Goal: Information Seeking & Learning: Learn about a topic

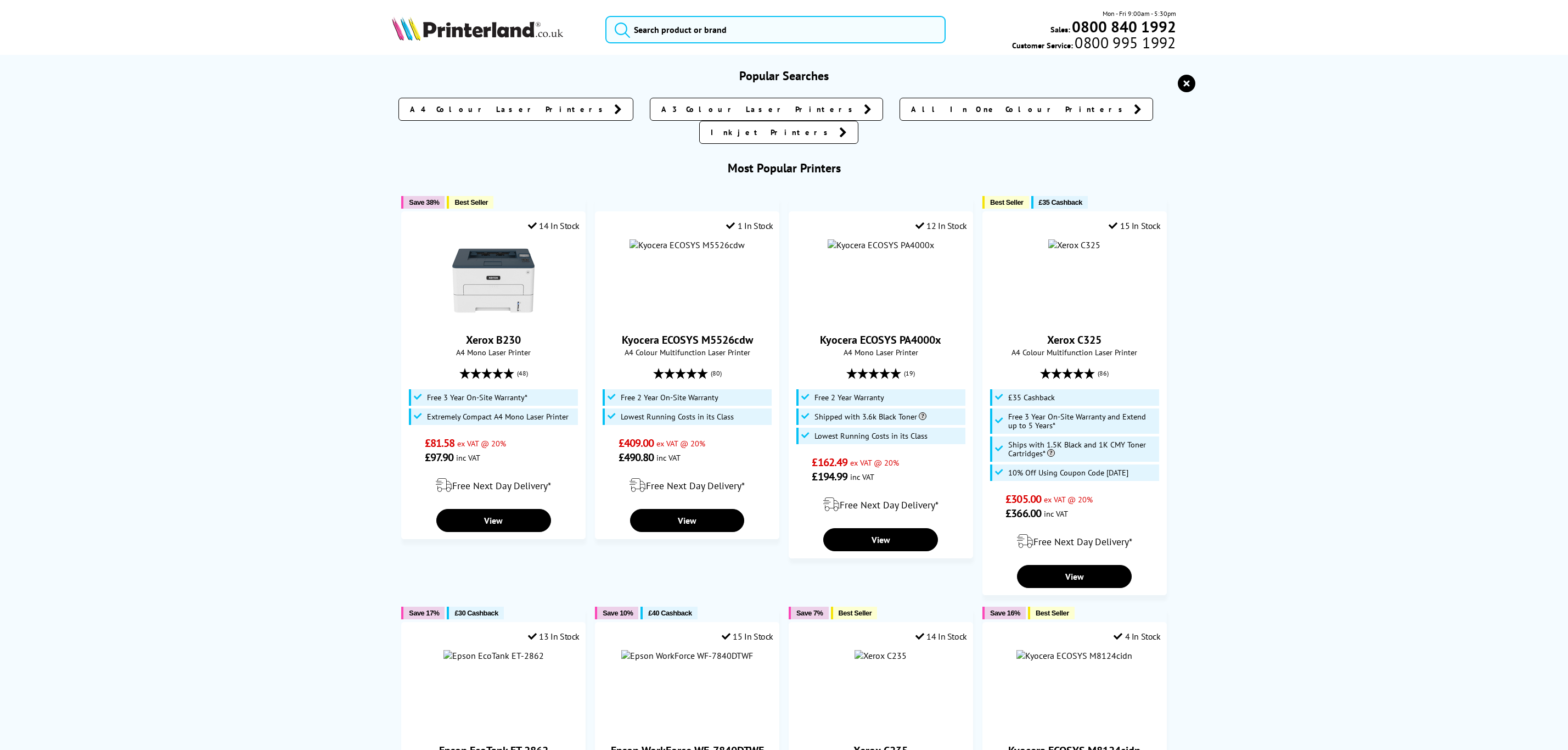
click at [825, 35] on input "search" at bounding box center [775, 29] width 340 height 27
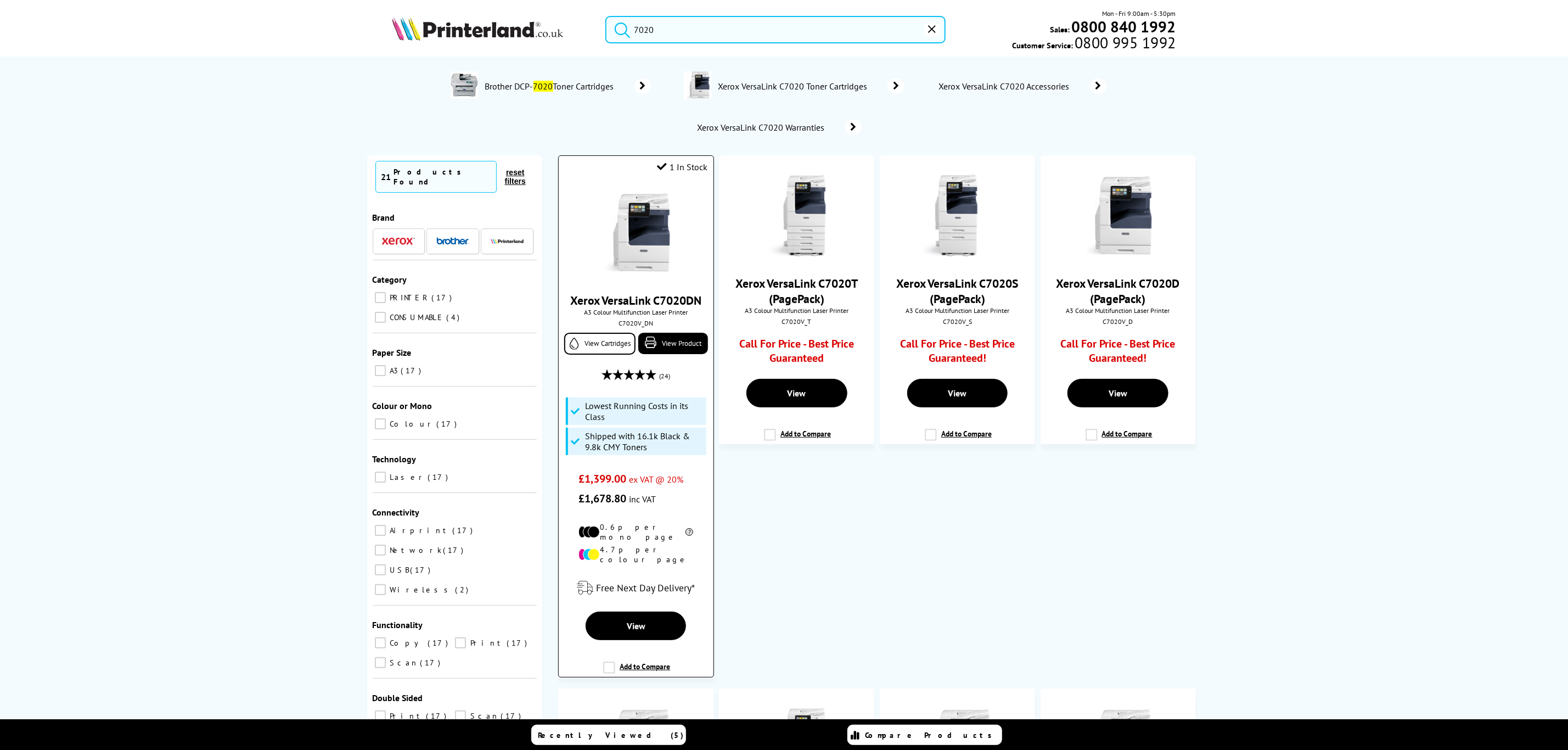
type input "7020"
click at [662, 239] on img at bounding box center [636, 232] width 82 height 82
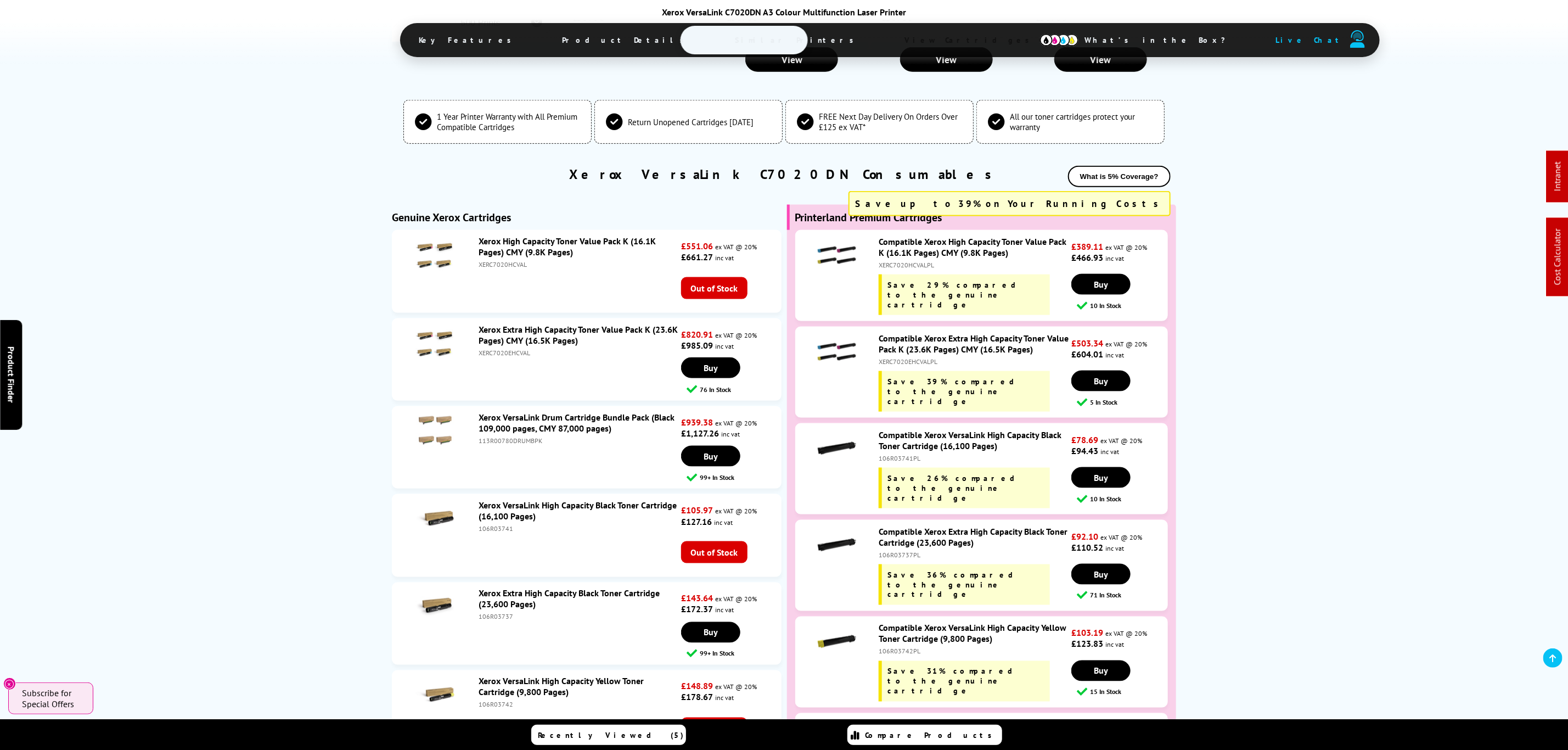
scroll to position [4034, 0]
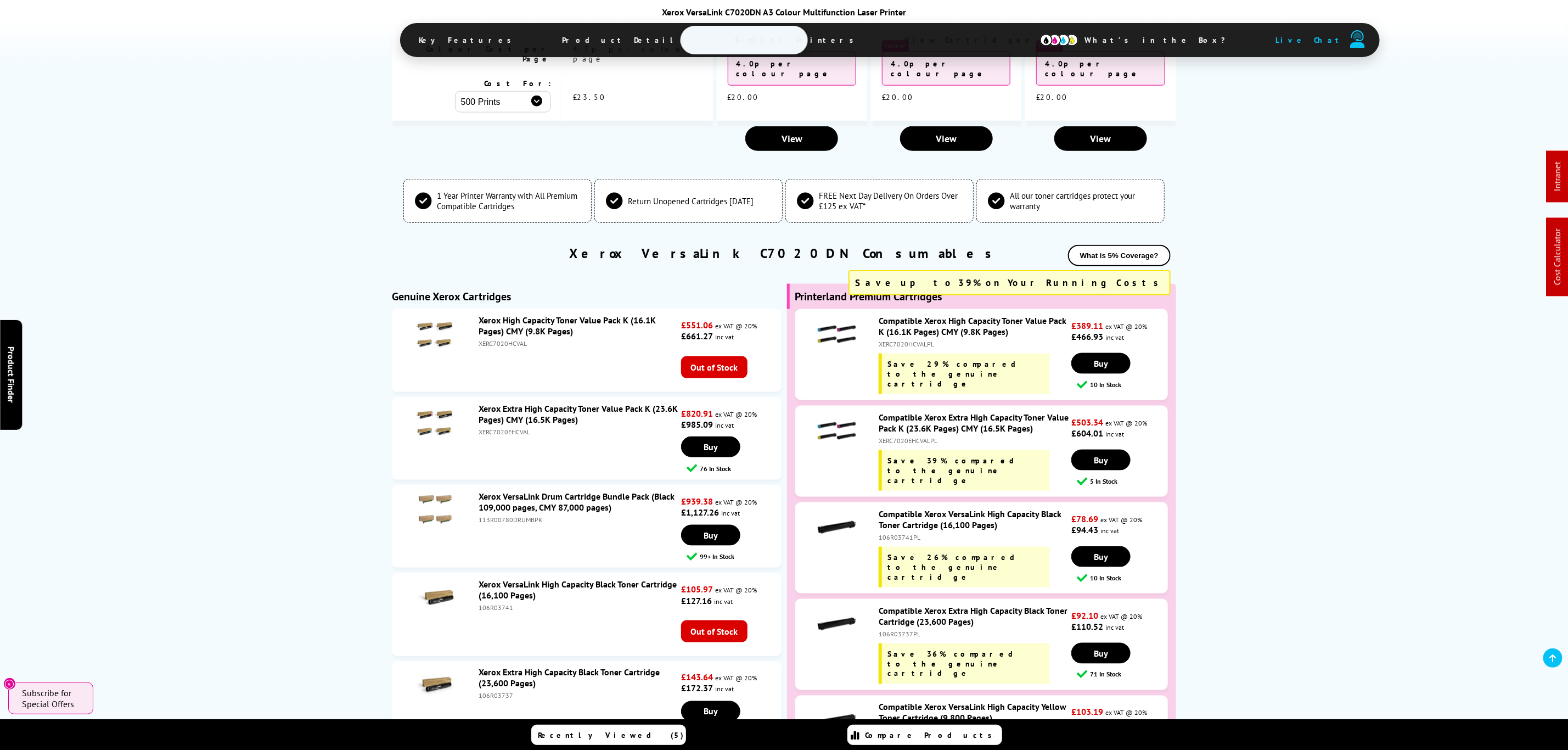
click at [906, 436] on div "XERC7020EHCVALPL" at bounding box center [974, 440] width 190 height 8
copy div "XERC7020EHCVALPL"
click at [910, 411] on div "Compatible Xerox Extra High Capacity Toner Value Pack K (23.6K Pages) CMY (16.5…" at bounding box center [972, 451] width 198 height 79
click at [911, 436] on div "XERC7020EHCVALPL" at bounding box center [974, 440] width 190 height 8
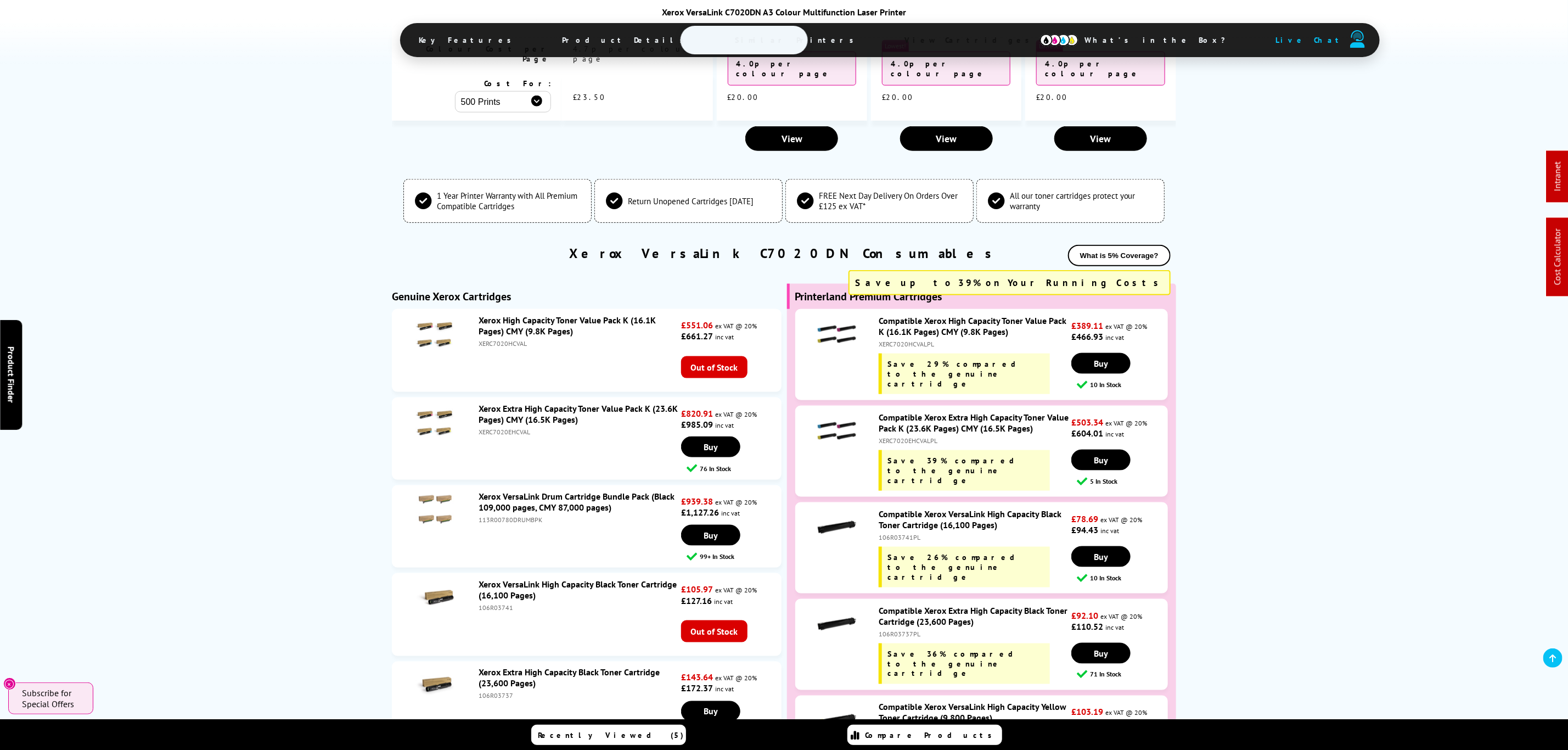
click at [911, 436] on div "XERC7020EHCVALPL" at bounding box center [974, 440] width 190 height 8
copy div "XERC7020EHCVALPL"
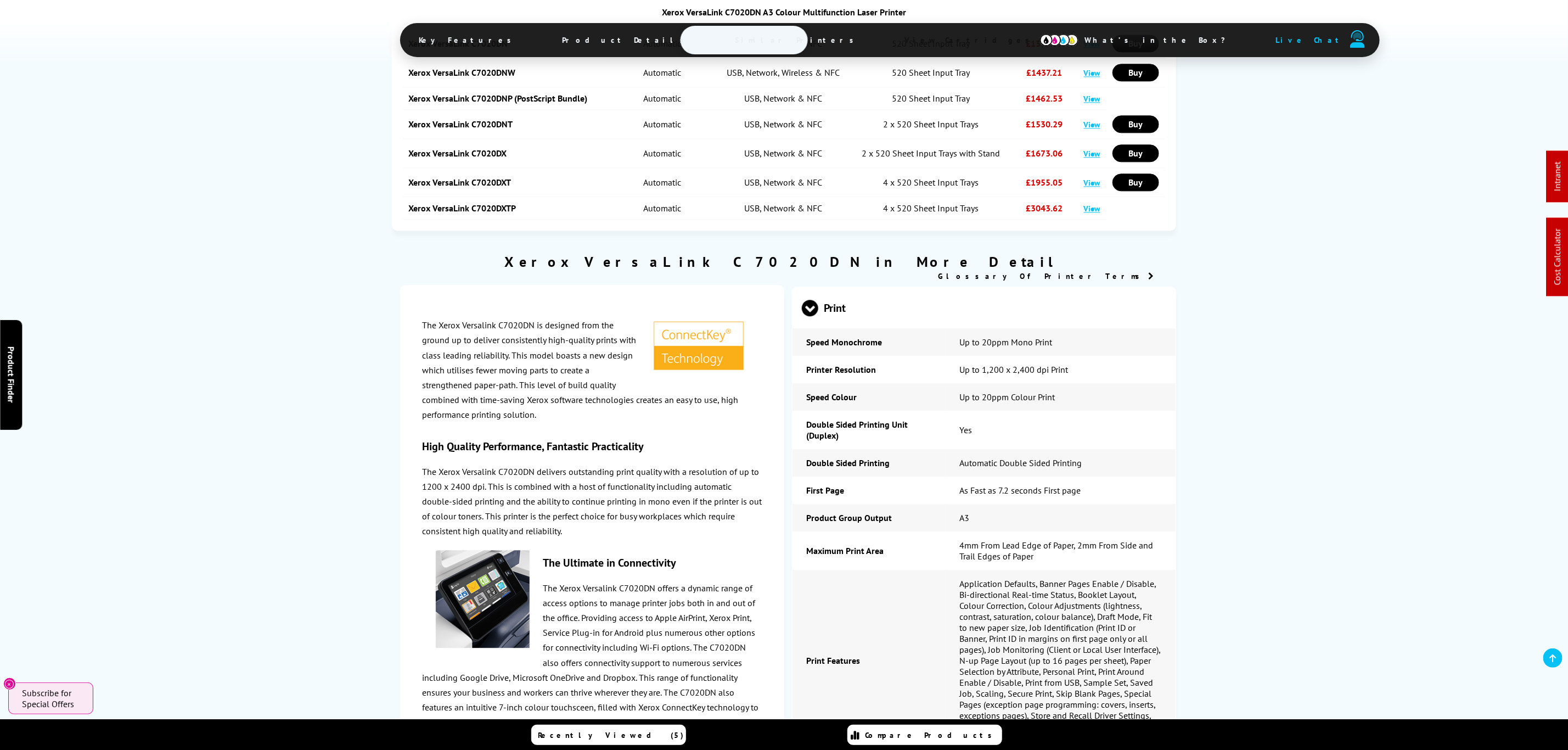
drag, startPoint x: 1126, startPoint y: 601, endPoint x: 1069, endPoint y: 152, distance: 452.6
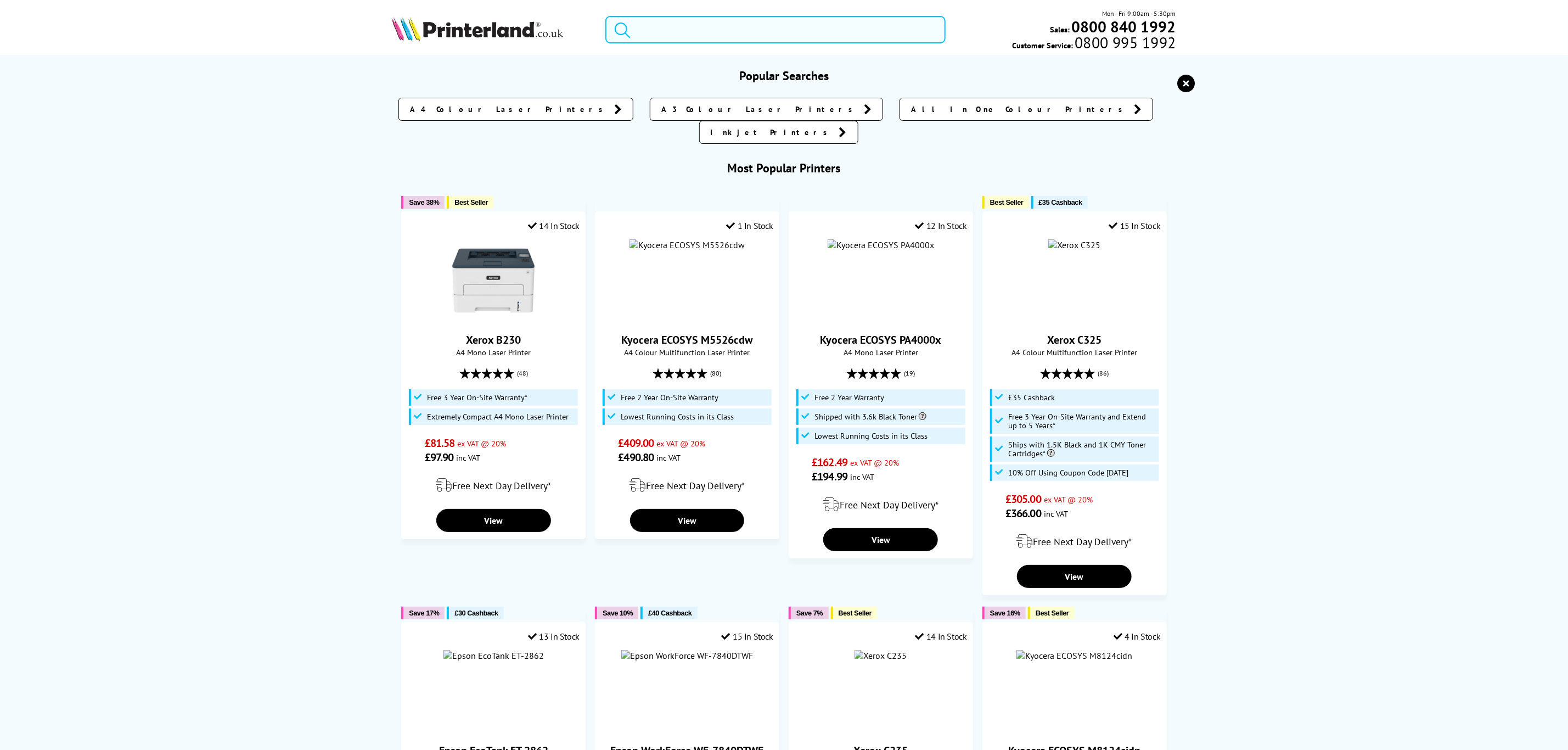
click at [910, 27] on input "search" at bounding box center [775, 29] width 340 height 27
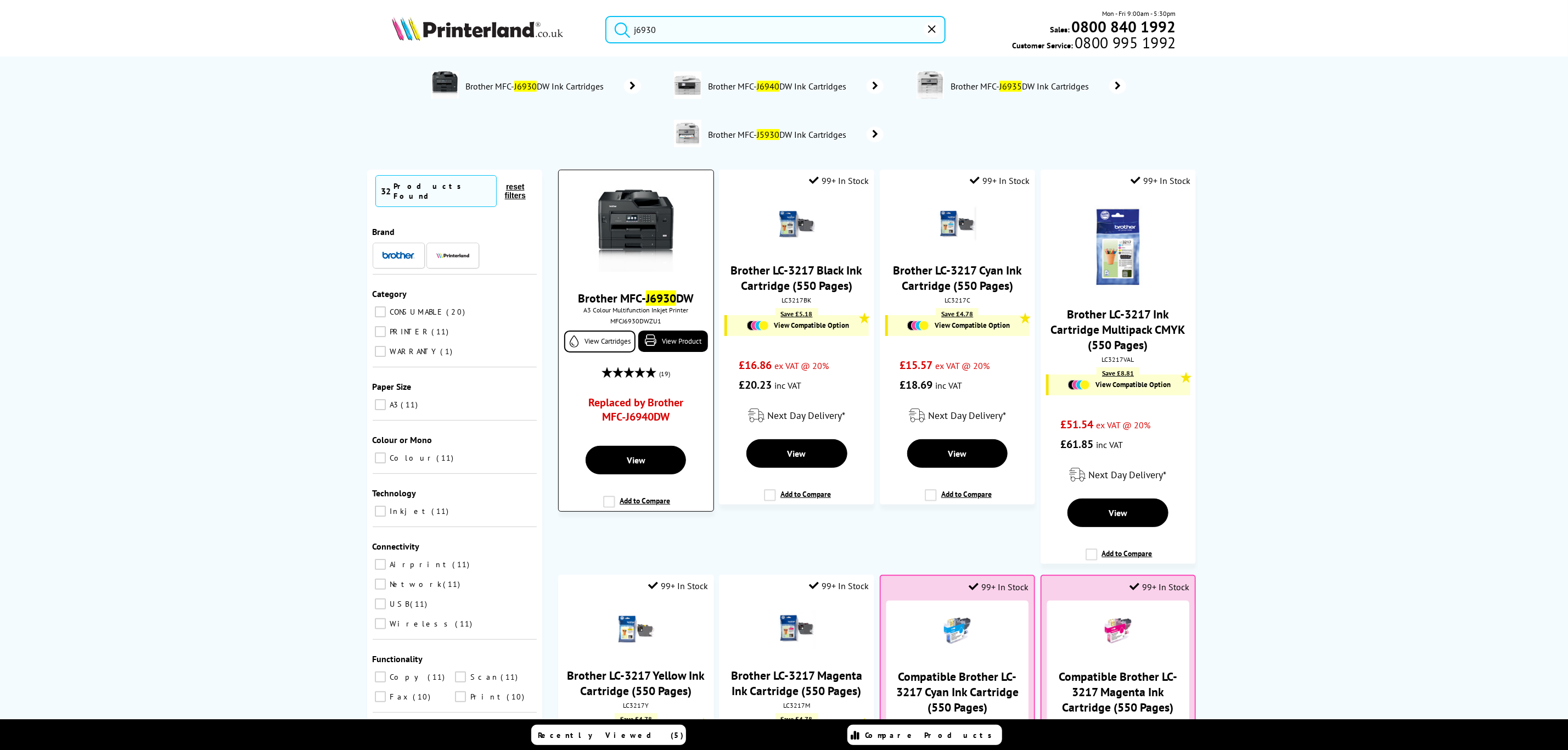
type input "j6930"
click at [624, 222] on img at bounding box center [636, 230] width 82 height 82
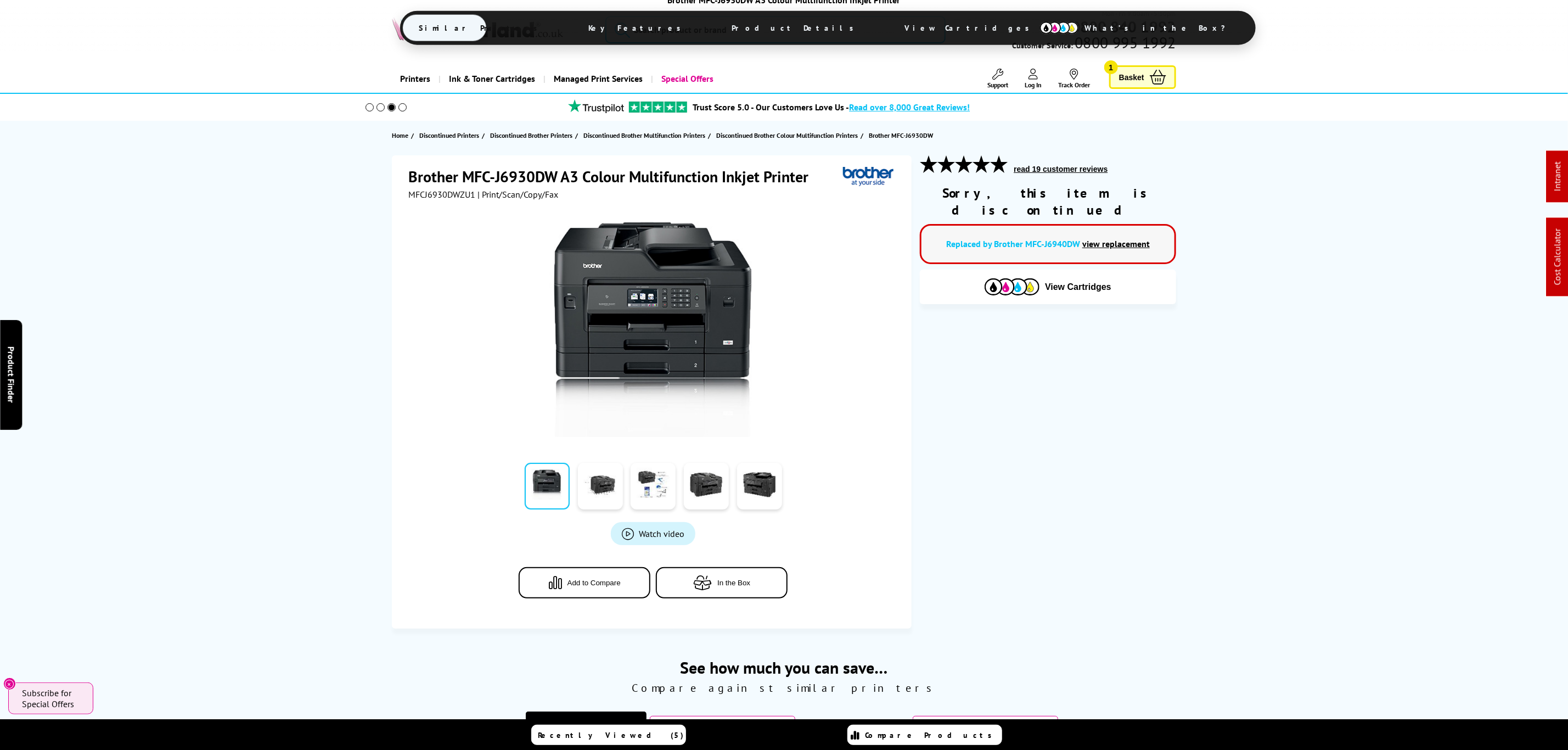
drag, startPoint x: 903, startPoint y: 623, endPoint x: 901, endPoint y: 291, distance: 332.0
